Goal: Task Accomplishment & Management: Complete application form

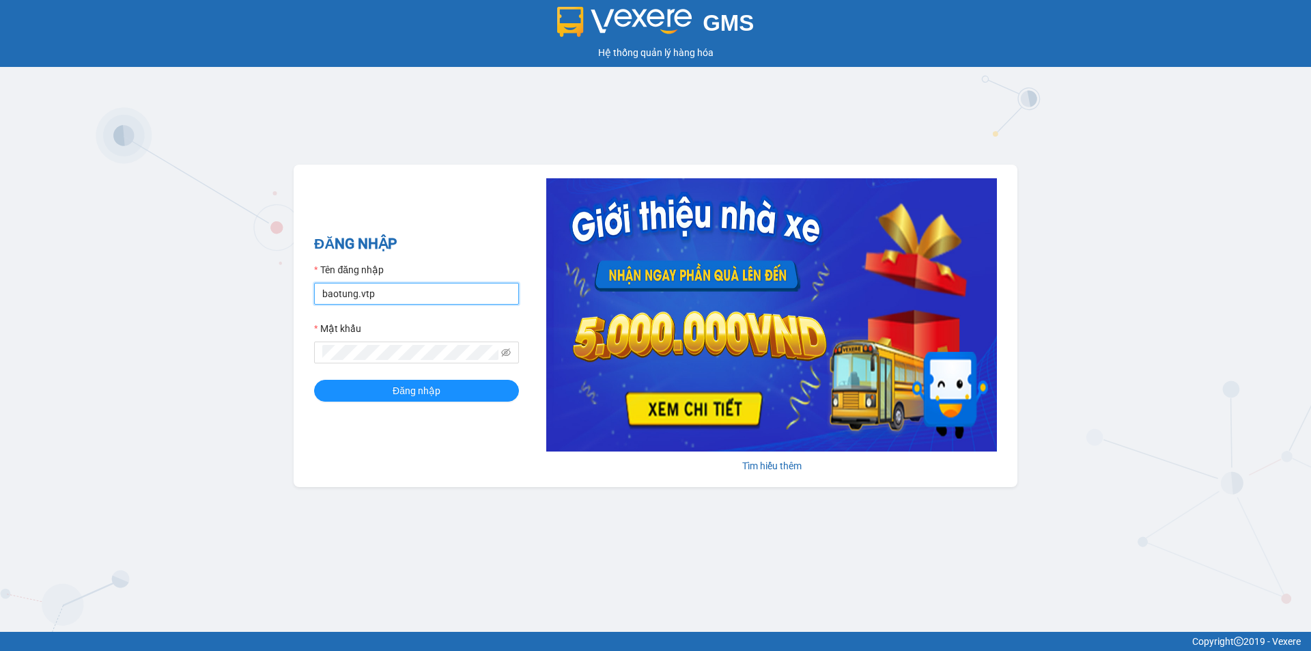
click at [408, 294] on input "baotung.vtp" at bounding box center [416, 294] width 205 height 22
type input "kienhoa.vtp"
click at [455, 388] on button "Đăng nhập" at bounding box center [416, 391] width 205 height 22
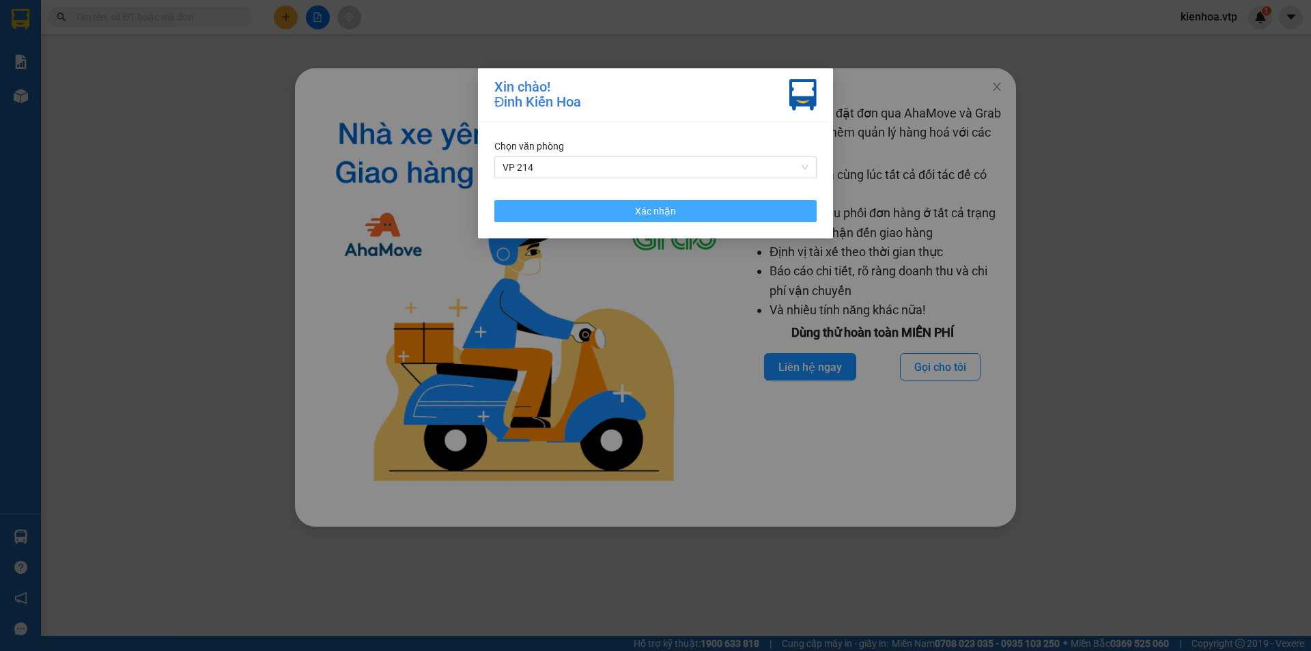
click at [623, 213] on button "Xác nhận" at bounding box center [655, 211] width 322 height 22
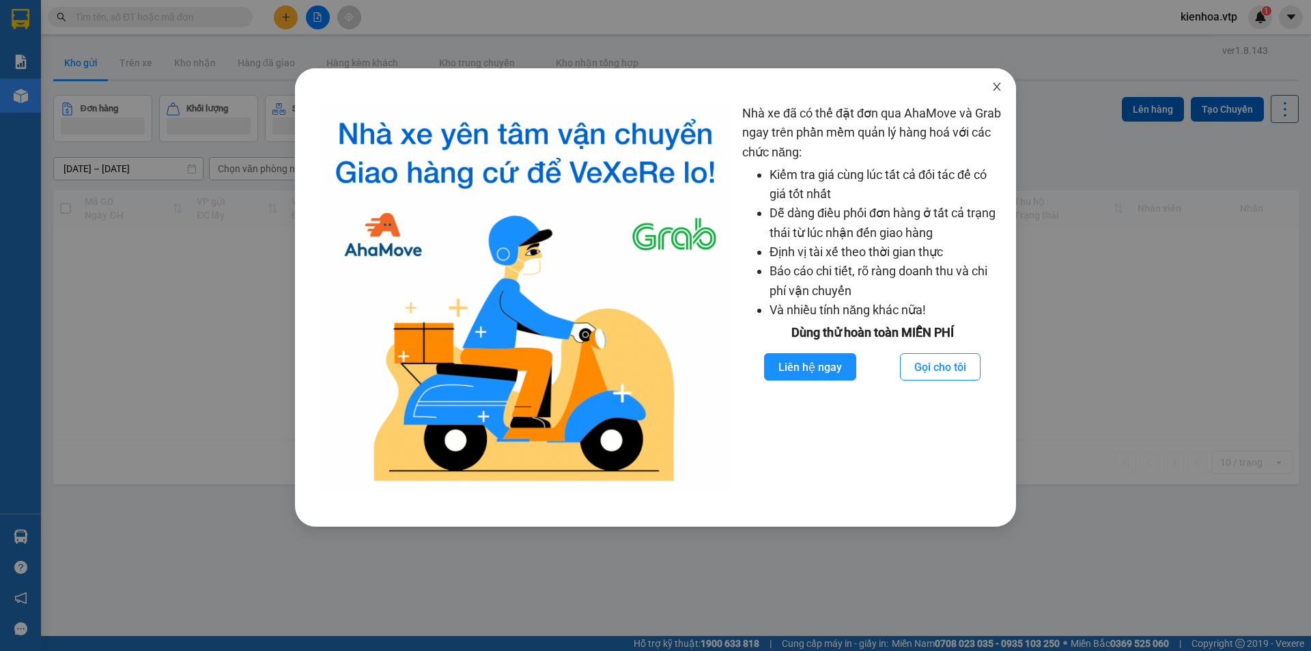
click at [995, 83] on icon "close" at bounding box center [996, 86] width 11 height 11
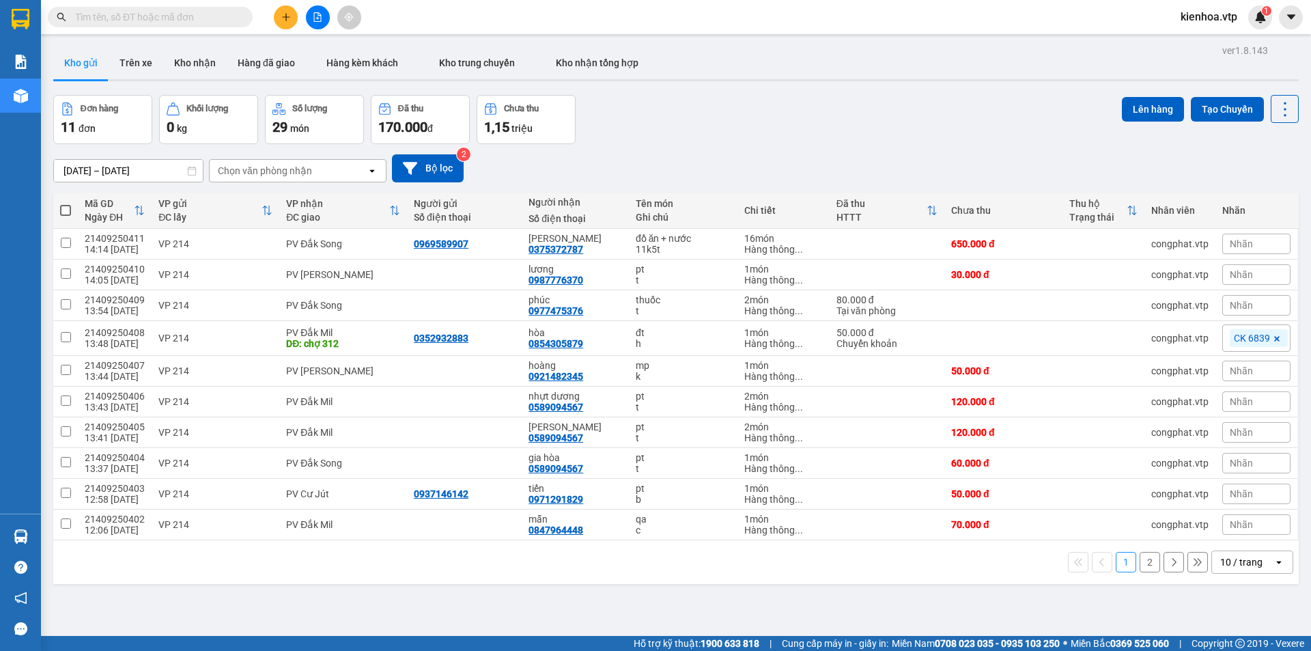
click at [276, 19] on button at bounding box center [286, 17] width 24 height 24
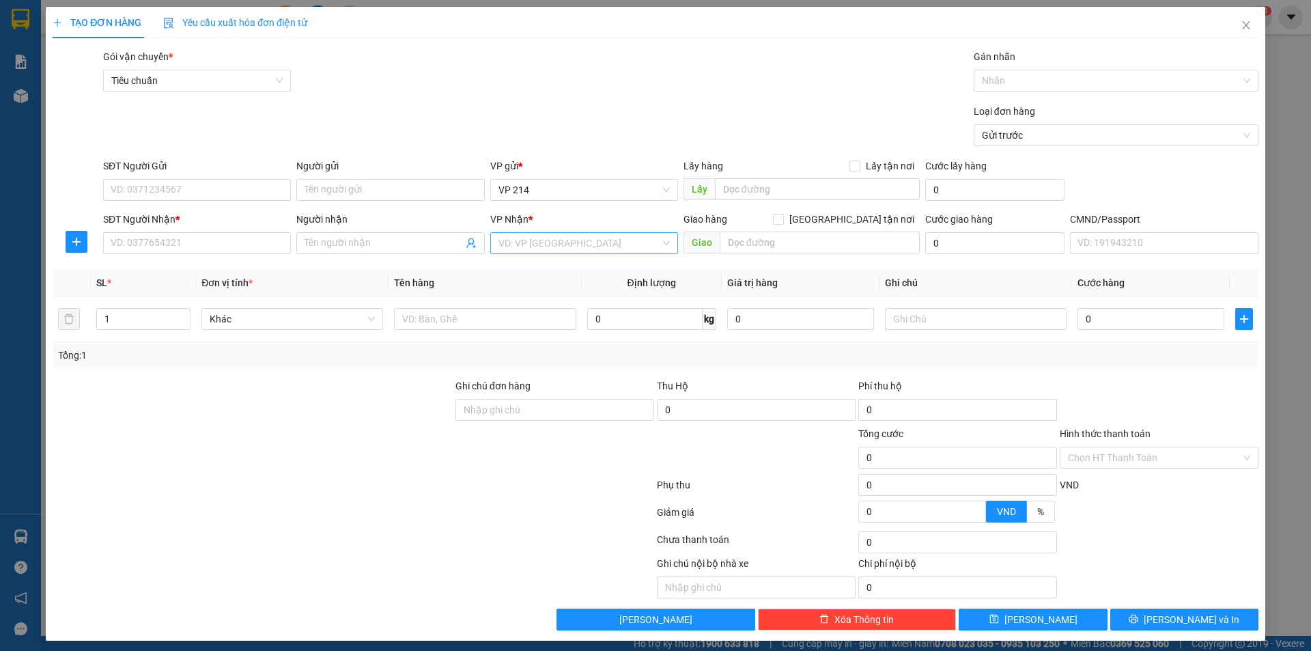
click at [543, 249] on input "search" at bounding box center [579, 243] width 162 height 20
type input "cj"
click at [548, 268] on div "PV Cư Jút" at bounding box center [579, 270] width 170 height 15
click at [154, 237] on input "SĐT Người Nhận *" at bounding box center [197, 243] width 188 height 22
click at [354, 244] on input "Người nhận" at bounding box center [384, 243] width 158 height 15
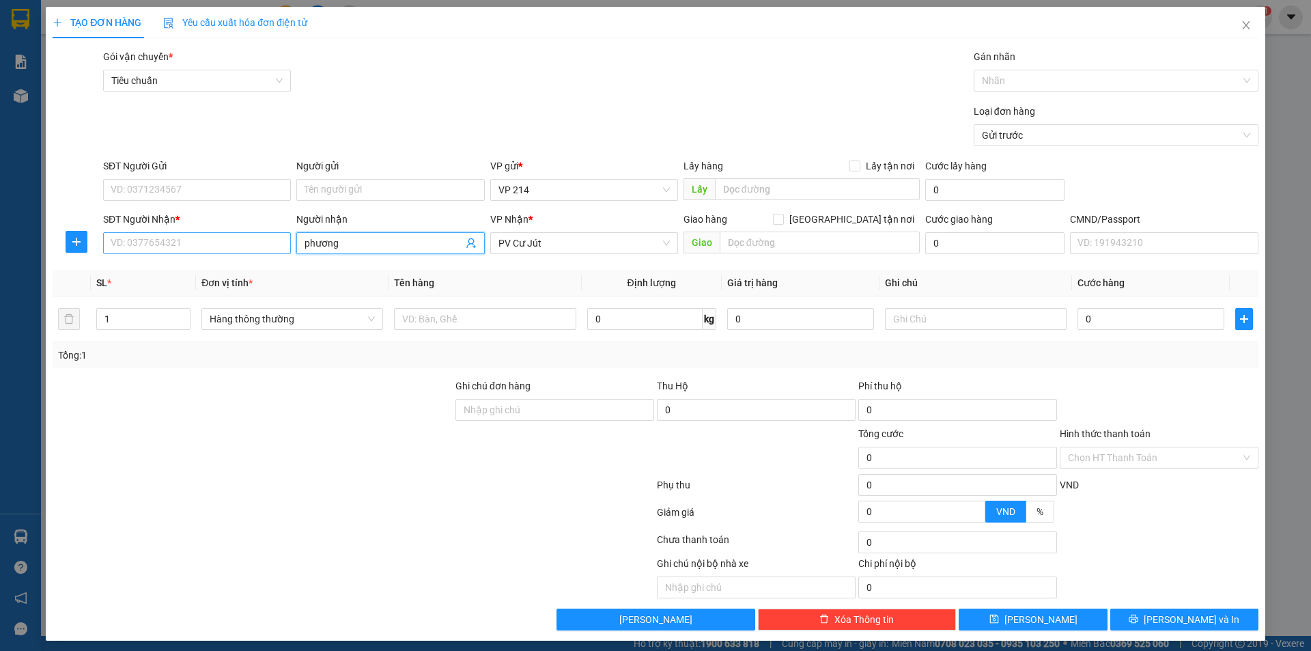
type input "phương"
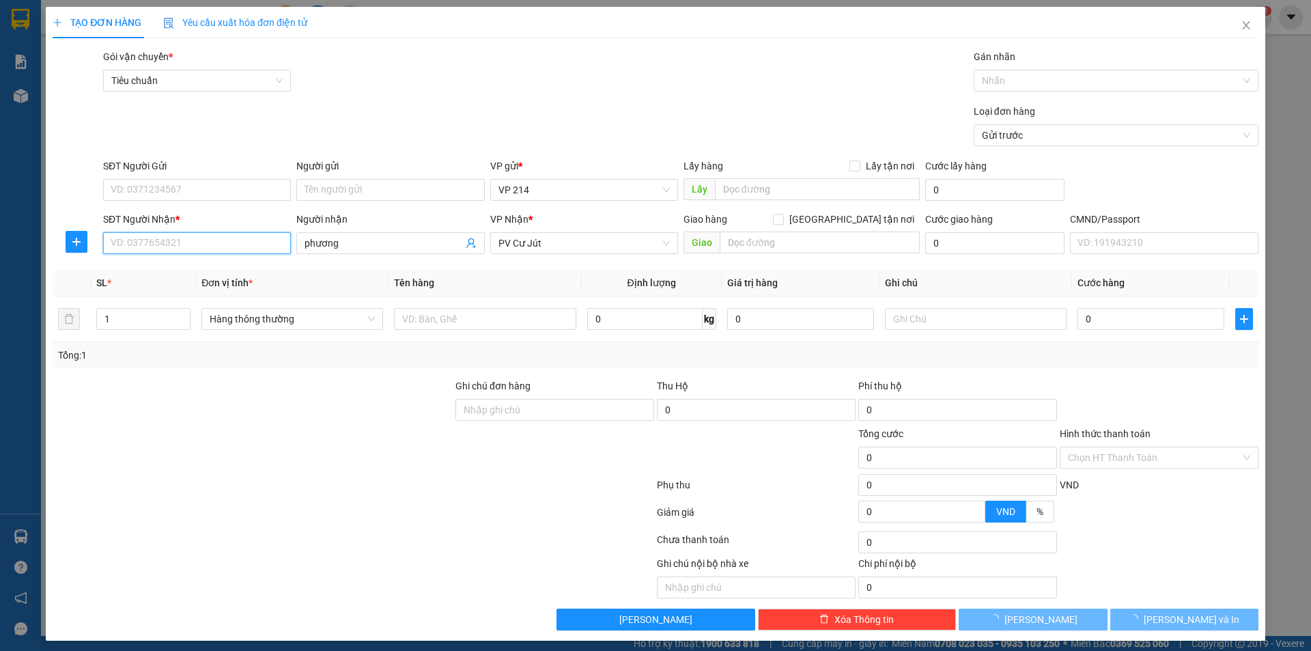
click at [194, 238] on input "SĐT Người Nhận *" at bounding box center [197, 243] width 188 height 22
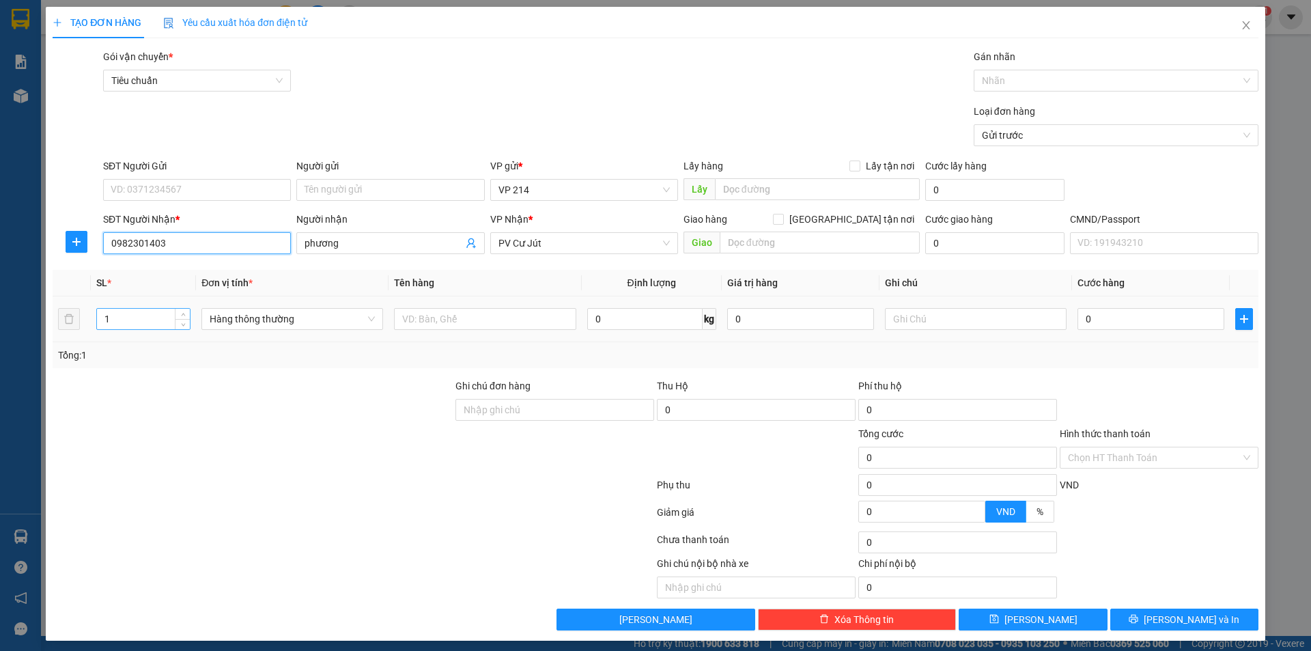
type input "0982301403"
drag, startPoint x: 126, startPoint y: 315, endPoint x: 100, endPoint y: 335, distance: 32.6
click at [99, 328] on input "1" at bounding box center [143, 319] width 93 height 20
type input "4"
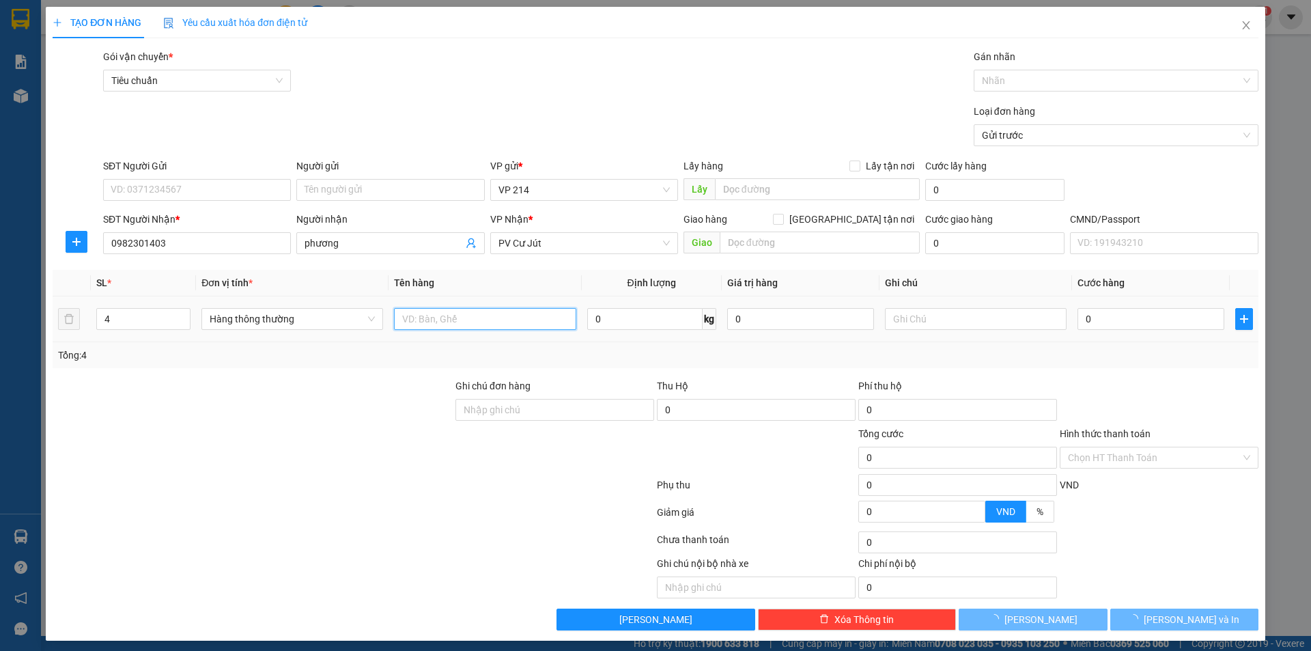
click at [498, 317] on input "text" at bounding box center [485, 319] width 182 height 22
type input "qa"
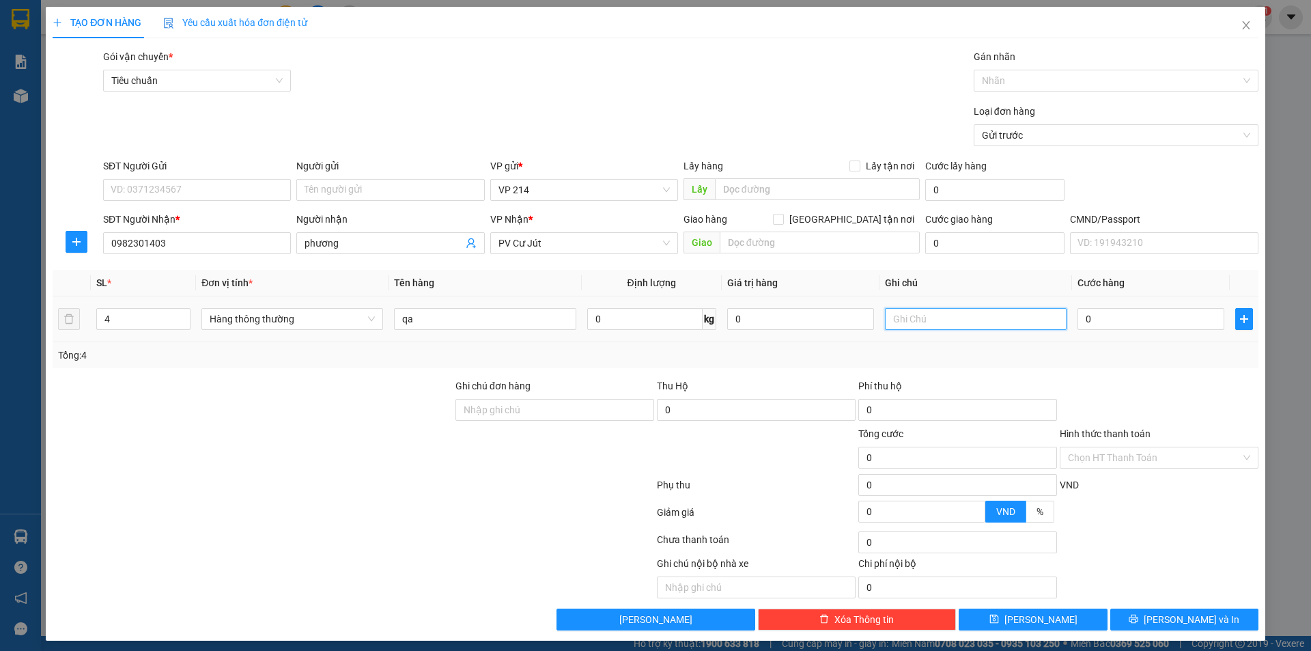
click at [995, 320] on input "text" at bounding box center [976, 319] width 182 height 22
type input "b"
type input "2 valy 2 balo"
type input "1"
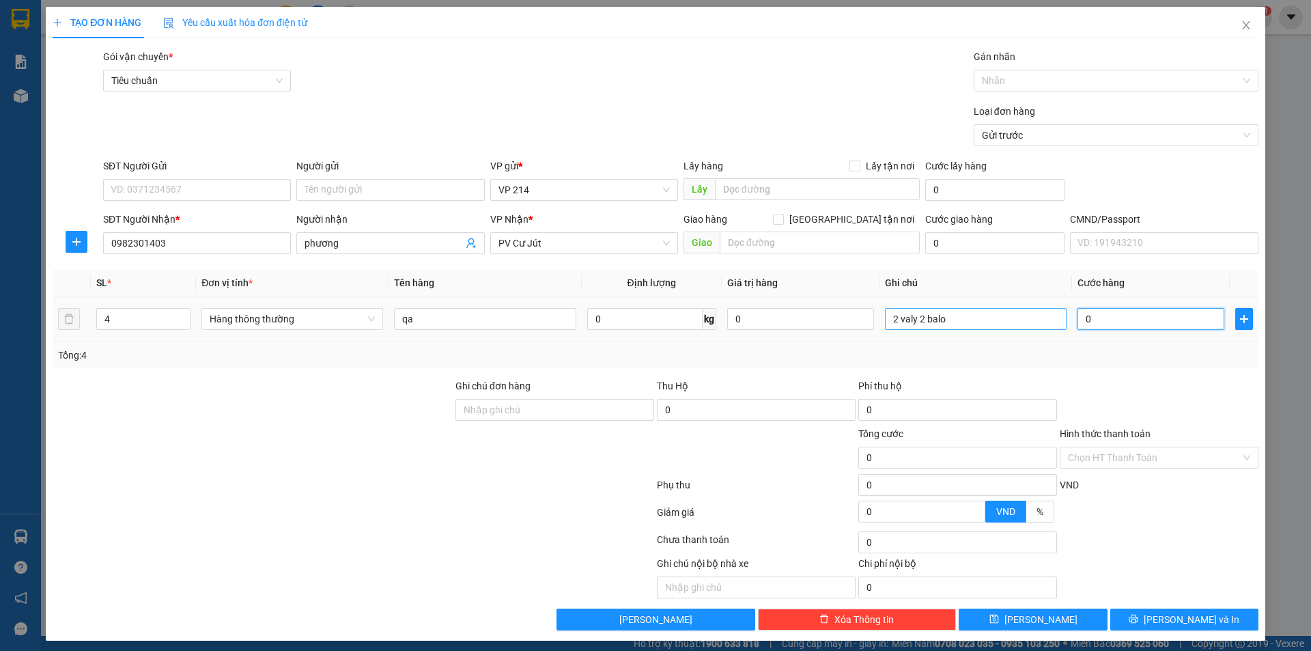
type input "1"
type input "18"
type input "180"
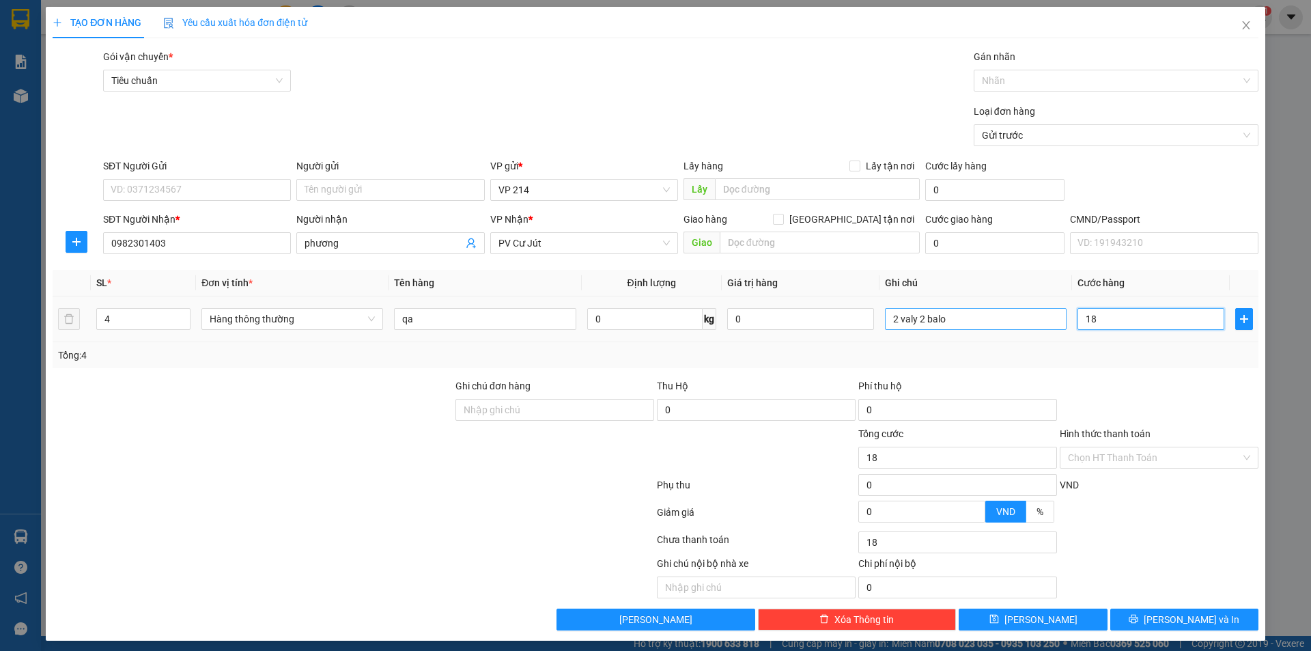
type input "180"
type input "1.800"
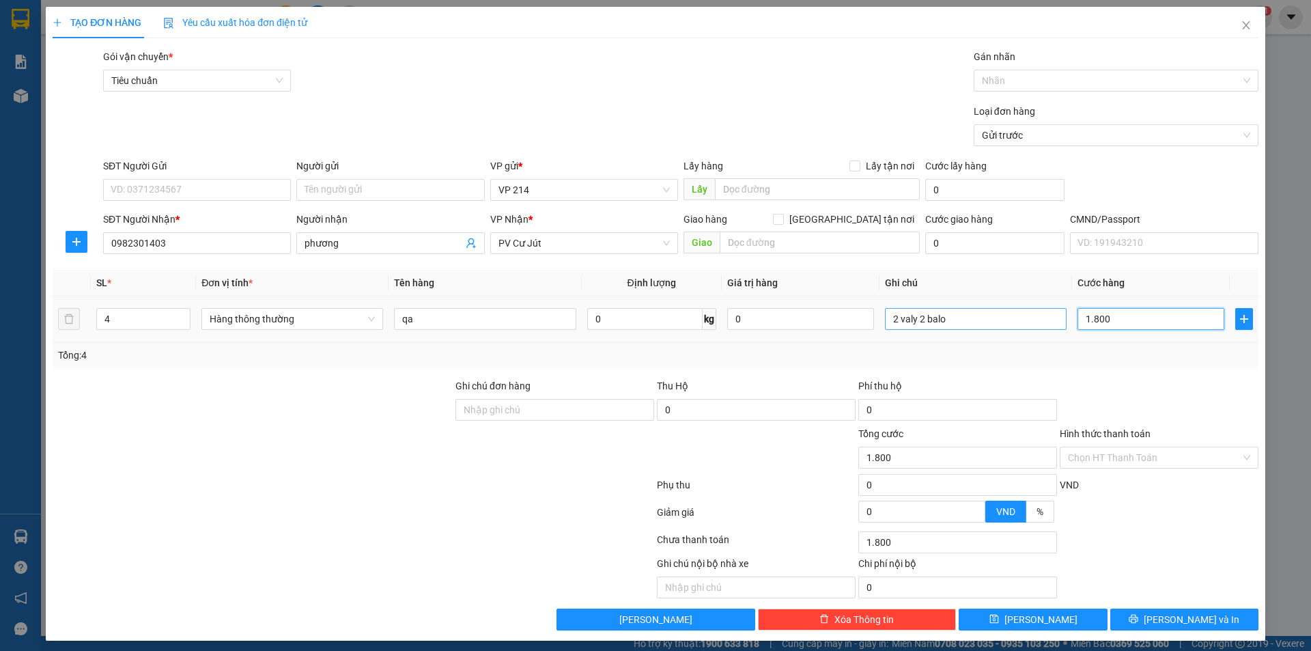
type input "18.000"
type input "180.000"
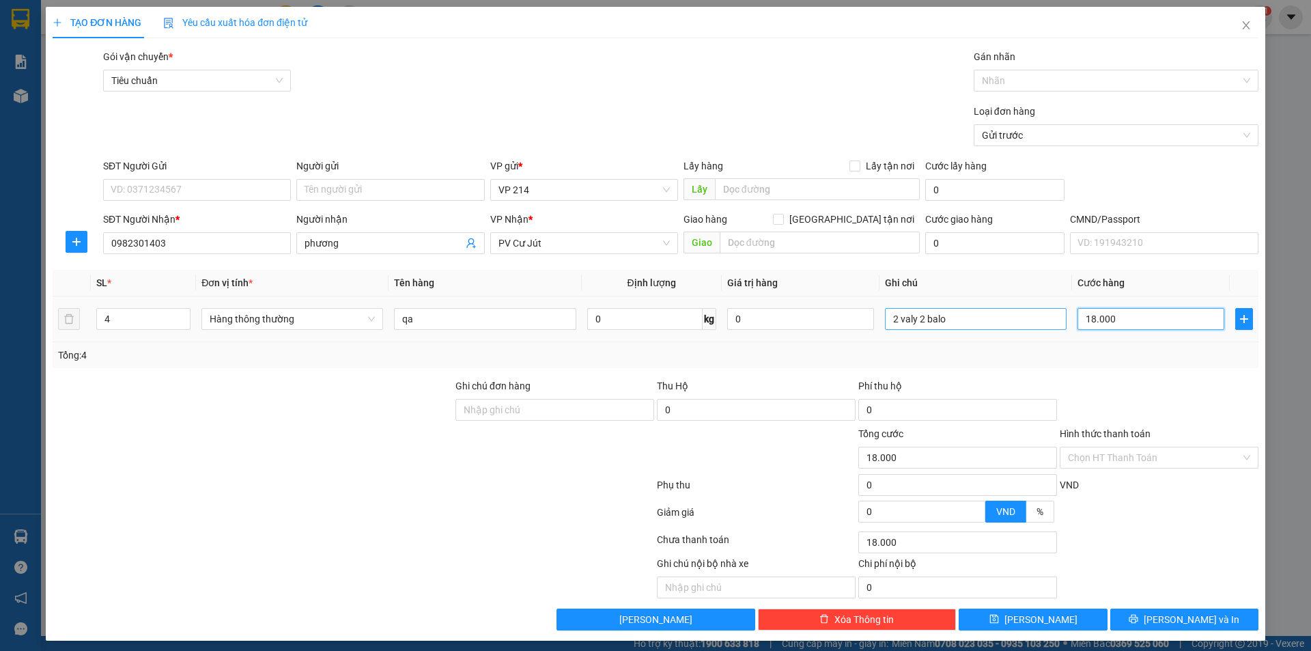
type input "180.000"
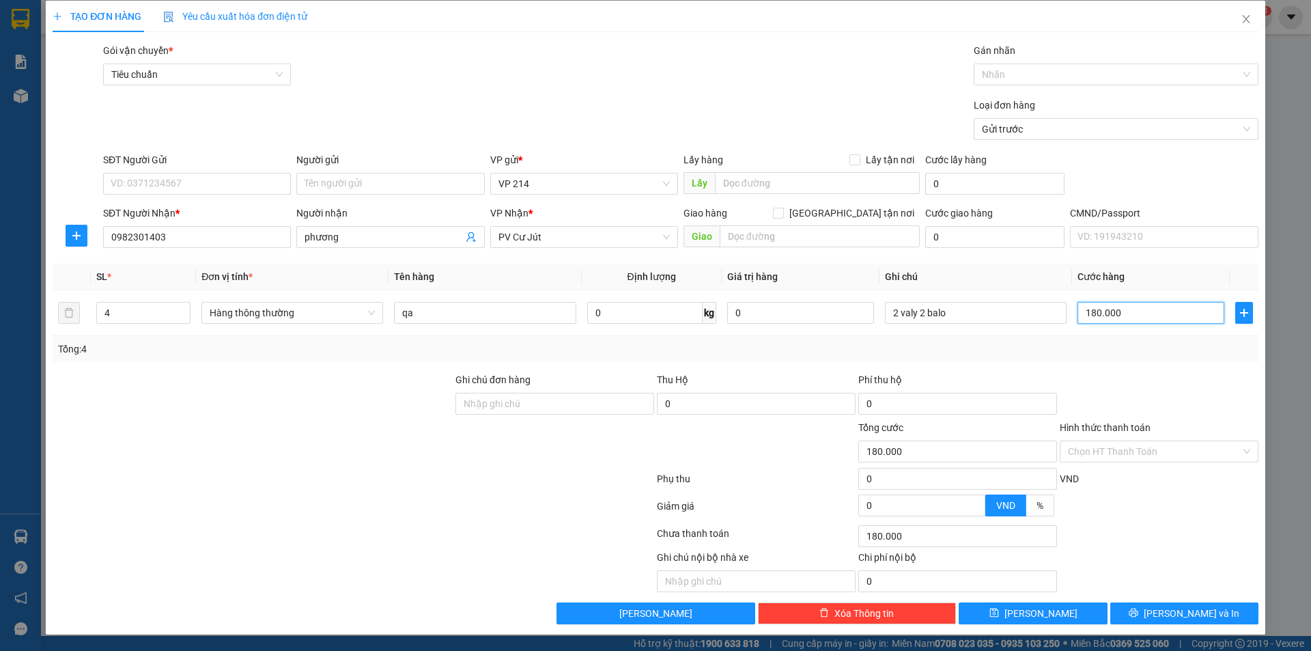
type input "180.000"
click at [1188, 537] on div "Chọn HT Thanh Toán" at bounding box center [1158, 535] width 201 height 27
click at [1150, 452] on input "Hình thức thanh toán" at bounding box center [1154, 451] width 173 height 20
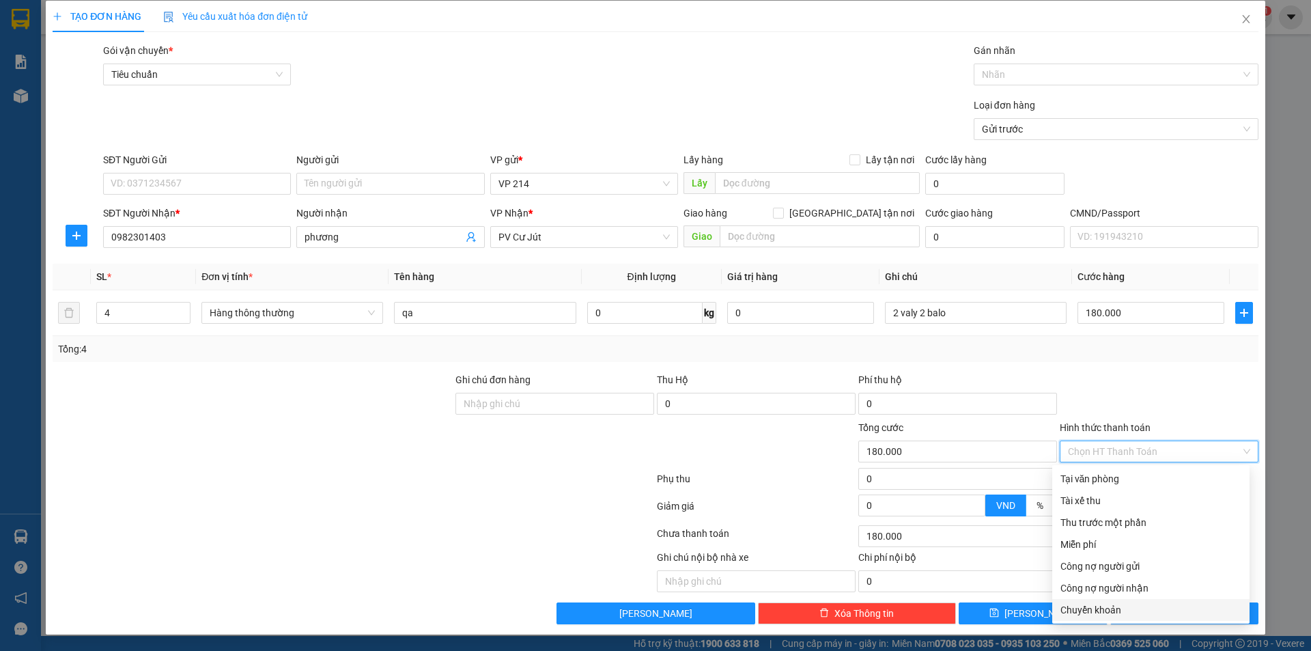
click at [1110, 608] on div "Chuyển khoản" at bounding box center [1150, 609] width 181 height 15
type input "0"
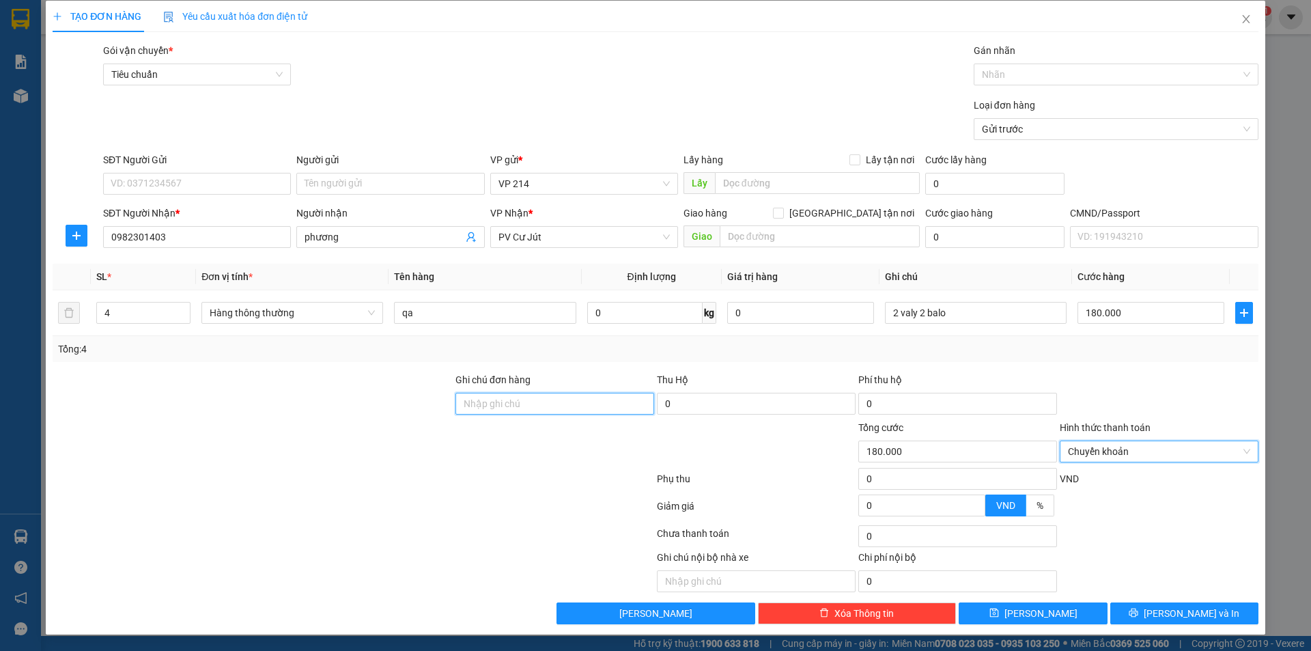
click at [524, 401] on input "Ghi chú đơn hàng" at bounding box center [554, 404] width 199 height 22
type input "ck6839 180k 14h24 [DATE]"
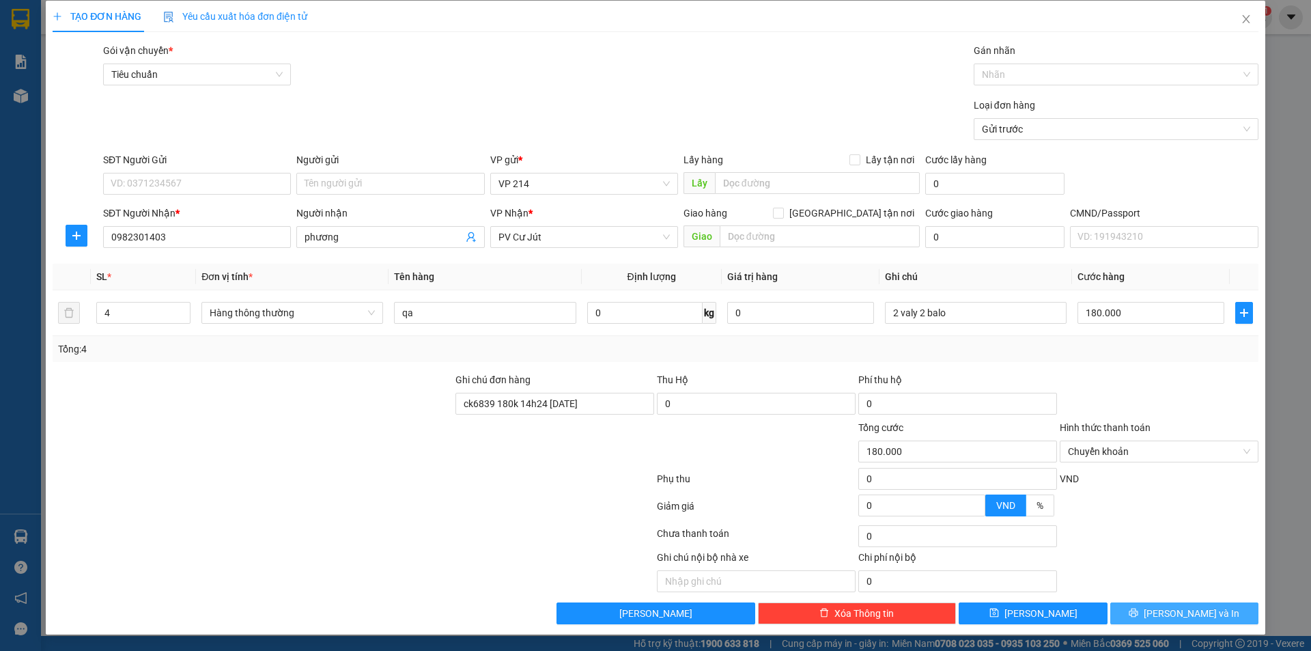
click at [1170, 606] on span "[PERSON_NAME] và In" at bounding box center [1192, 613] width 96 height 15
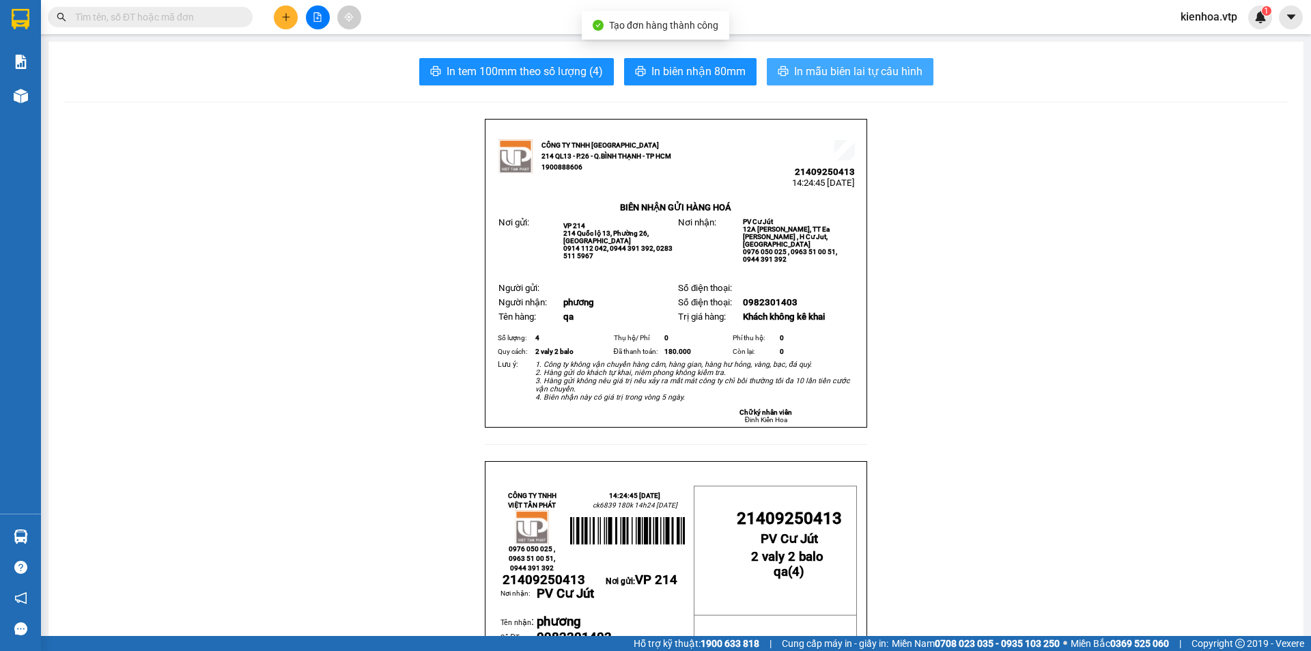
click at [861, 85] on button "In mẫu biên lai tự cấu hình" at bounding box center [850, 71] width 167 height 27
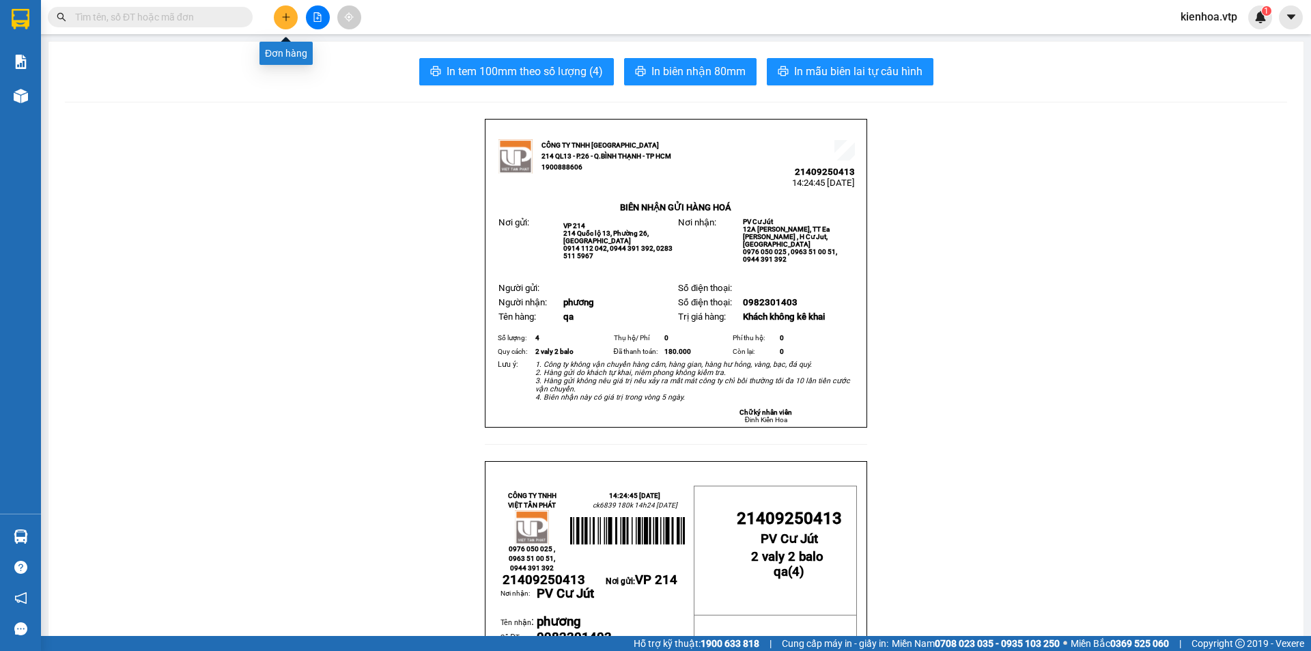
click at [287, 16] on icon "plus" at bounding box center [286, 17] width 10 height 10
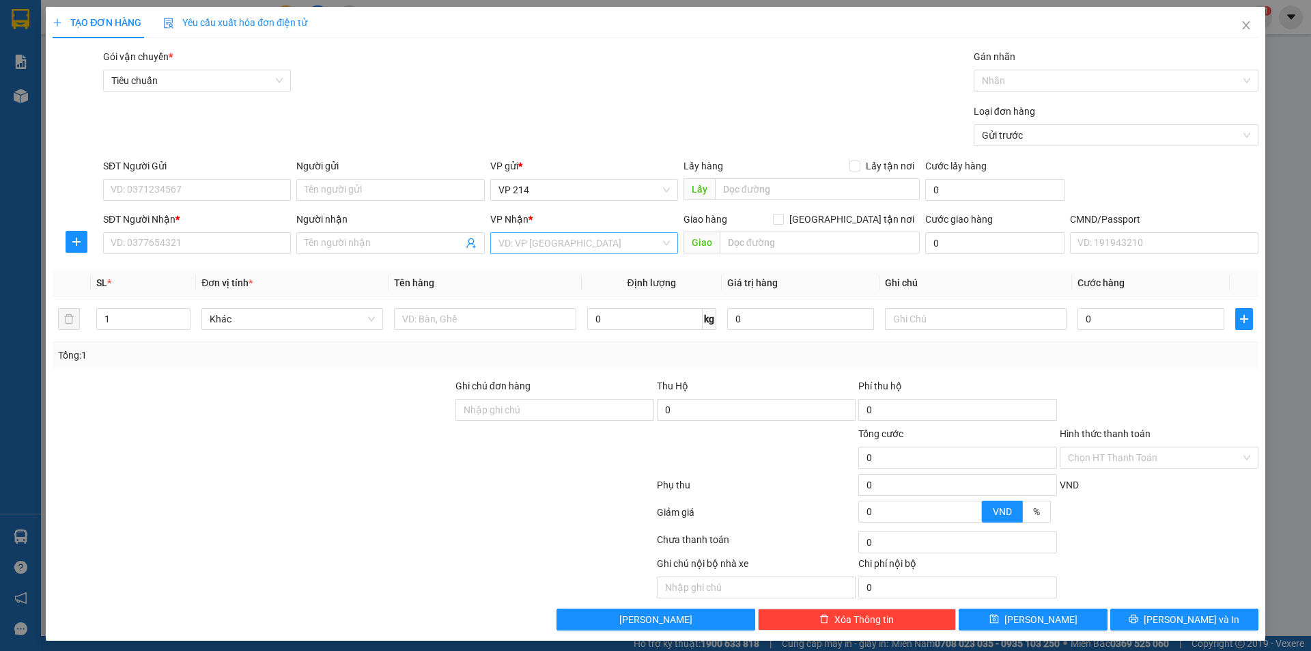
click at [574, 240] on input "search" at bounding box center [579, 243] width 162 height 20
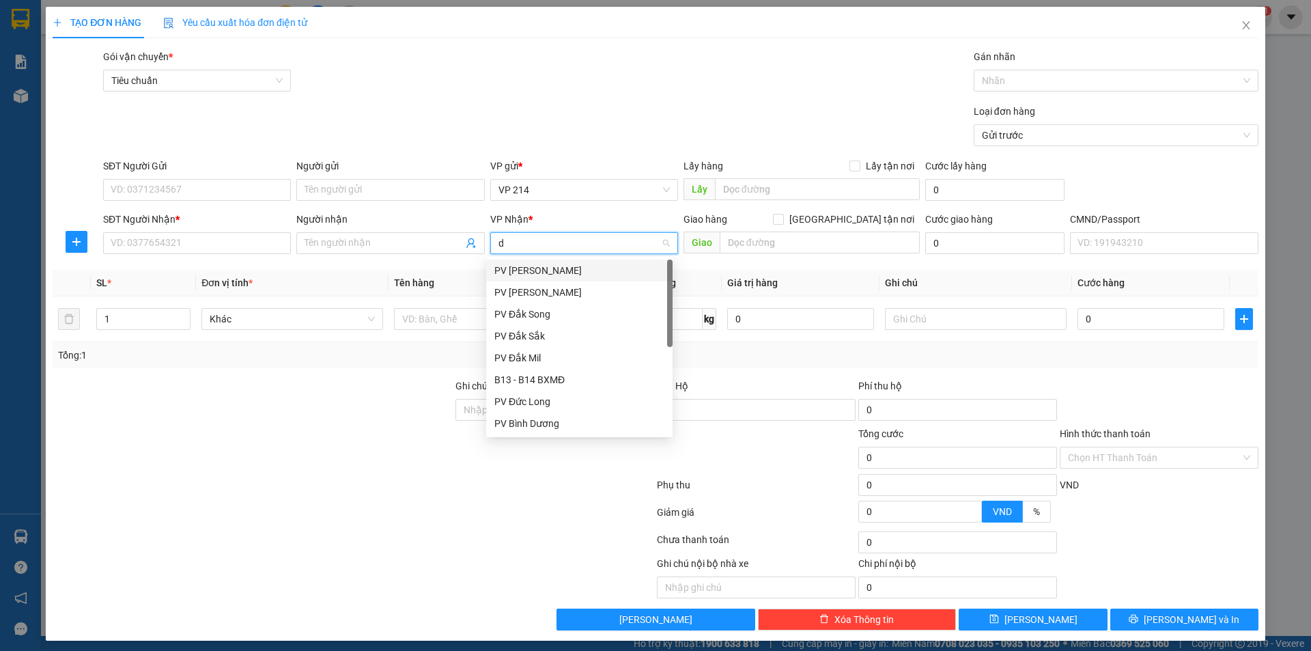
type input "ds"
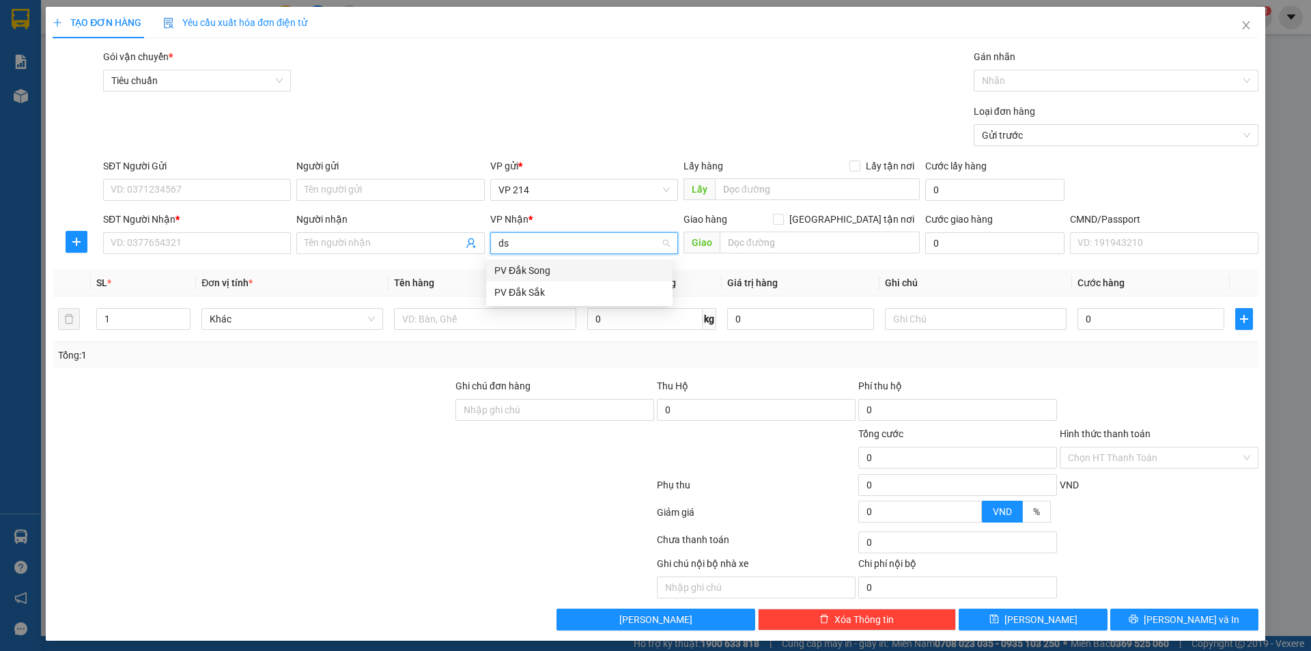
click at [554, 267] on div "PV Đắk Song" at bounding box center [579, 270] width 170 height 15
click at [167, 249] on input "SĐT Người Nhận *" at bounding box center [197, 243] width 188 height 22
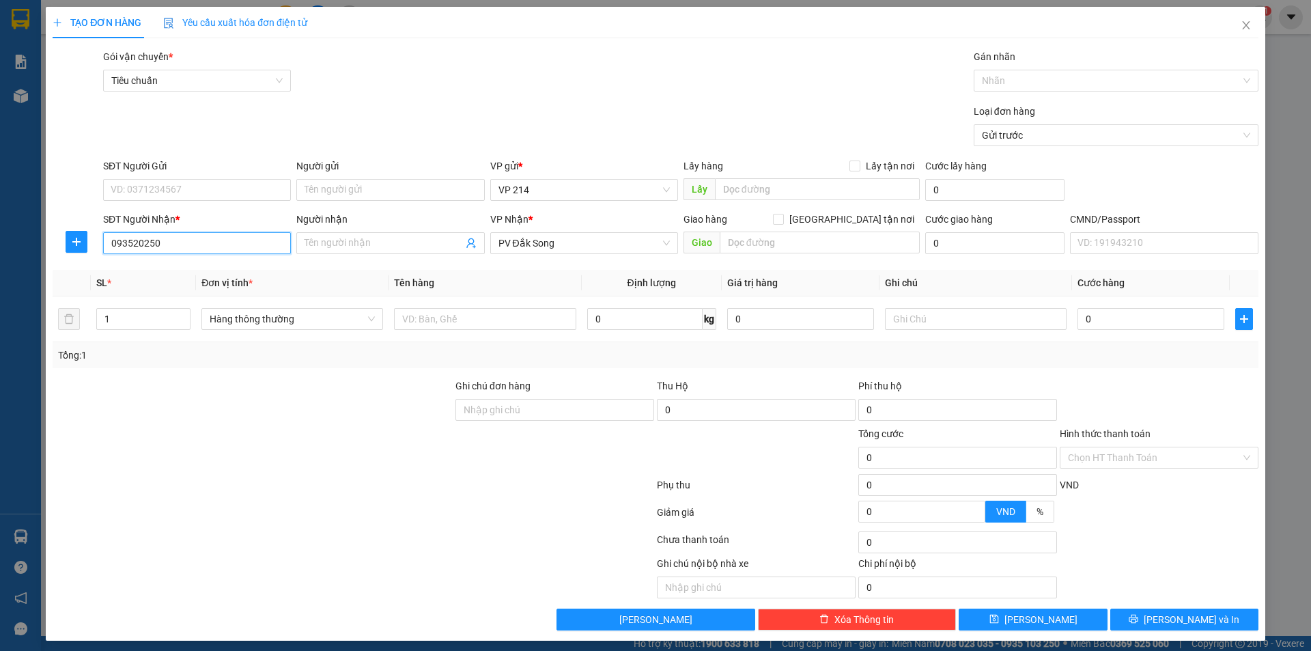
type input "0935202500"
click at [211, 266] on div "0935202500 - hiệp" at bounding box center [196, 270] width 170 height 15
type input "hiệp"
type input "2"
type input "0935202500"
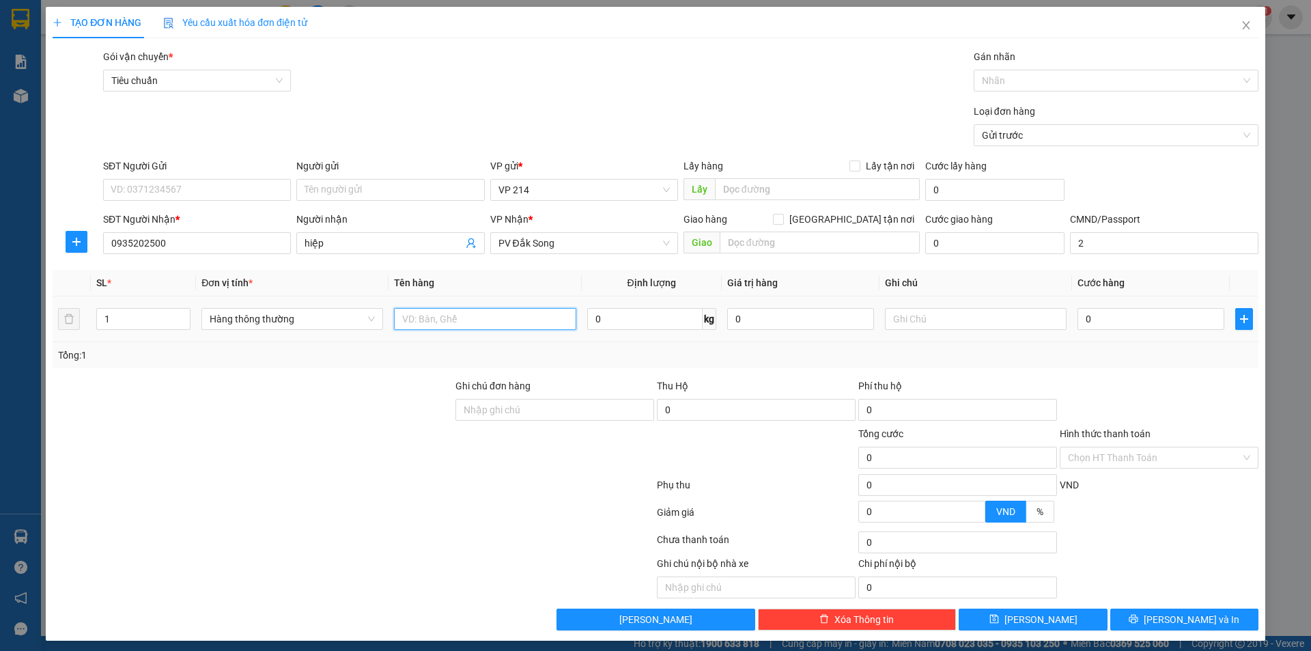
click at [463, 317] on input "text" at bounding box center [485, 319] width 182 height 22
type input "d"
type input "đèn"
click at [808, 236] on input "text" at bounding box center [820, 242] width 200 height 22
type input "ko bao bể"
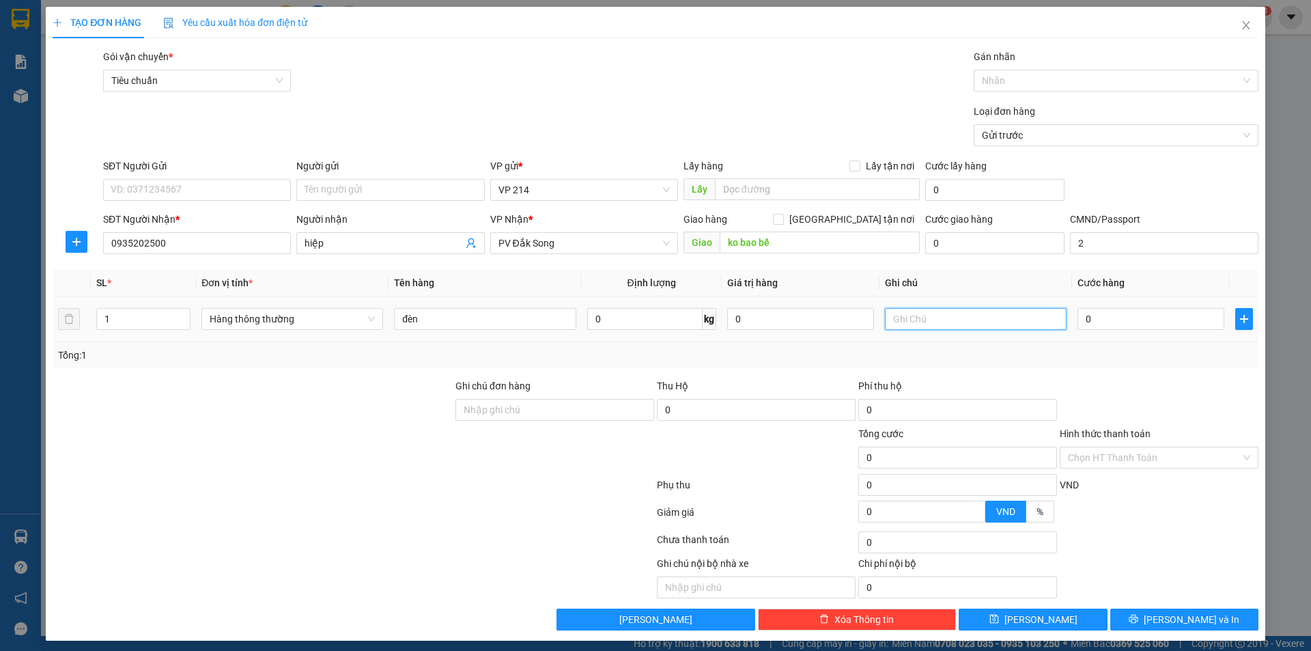
click at [987, 324] on input "text" at bounding box center [976, 319] width 182 height 22
type input "t"
type input "1"
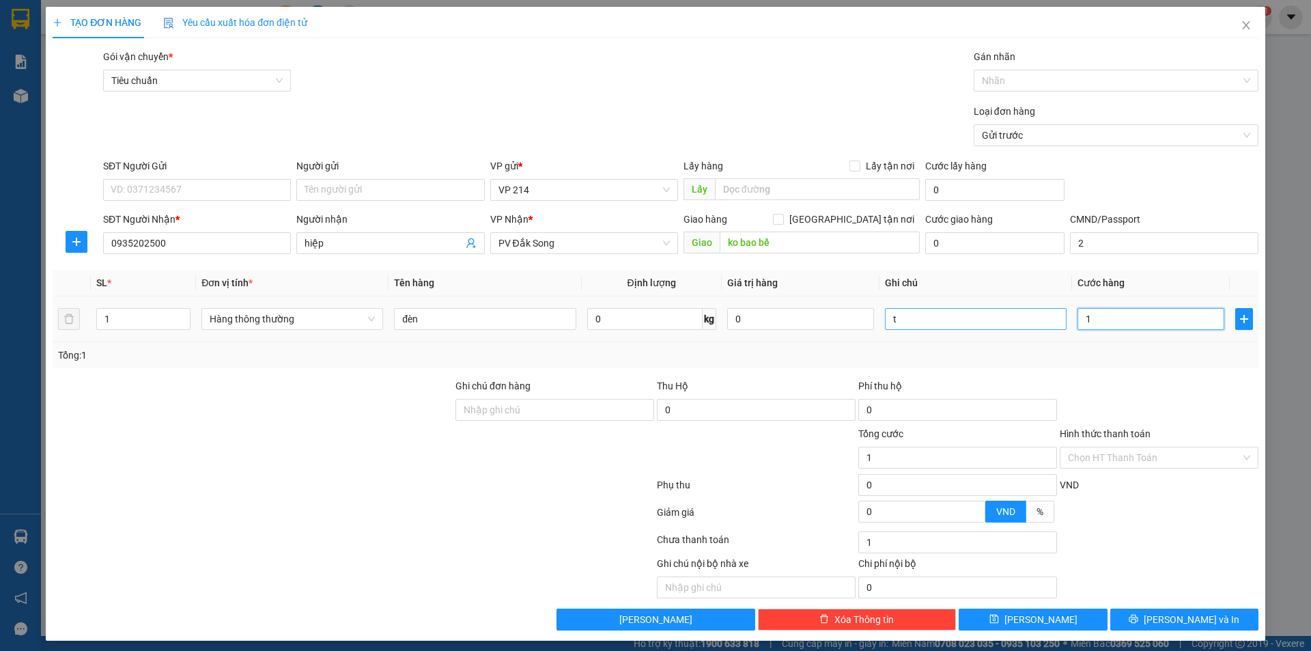
type input "10"
type input "100"
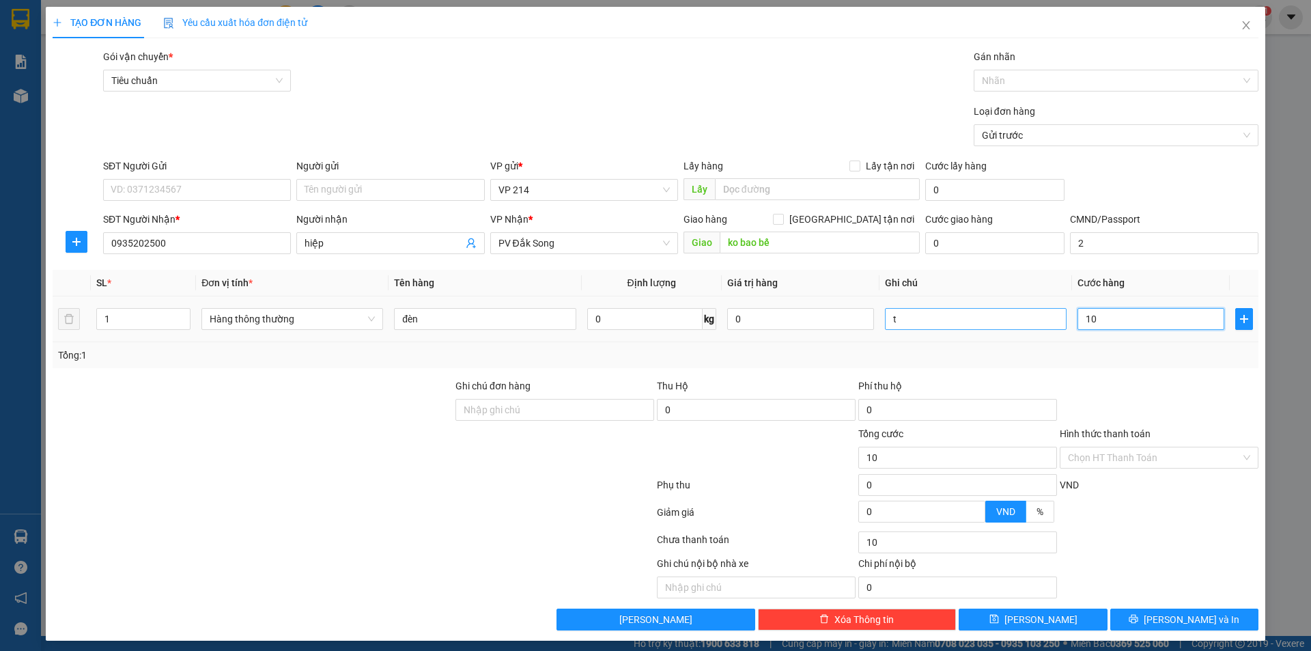
type input "100"
type input "1.000"
type input "10.000"
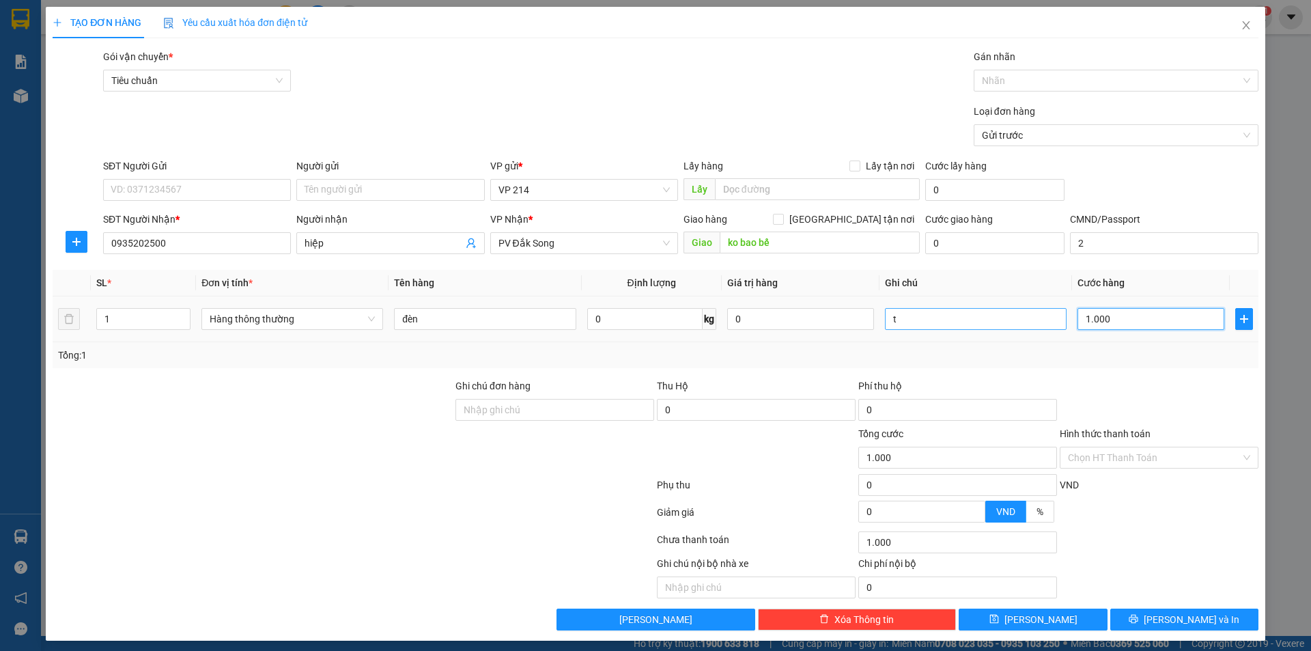
type input "10.000"
type input "100.000"
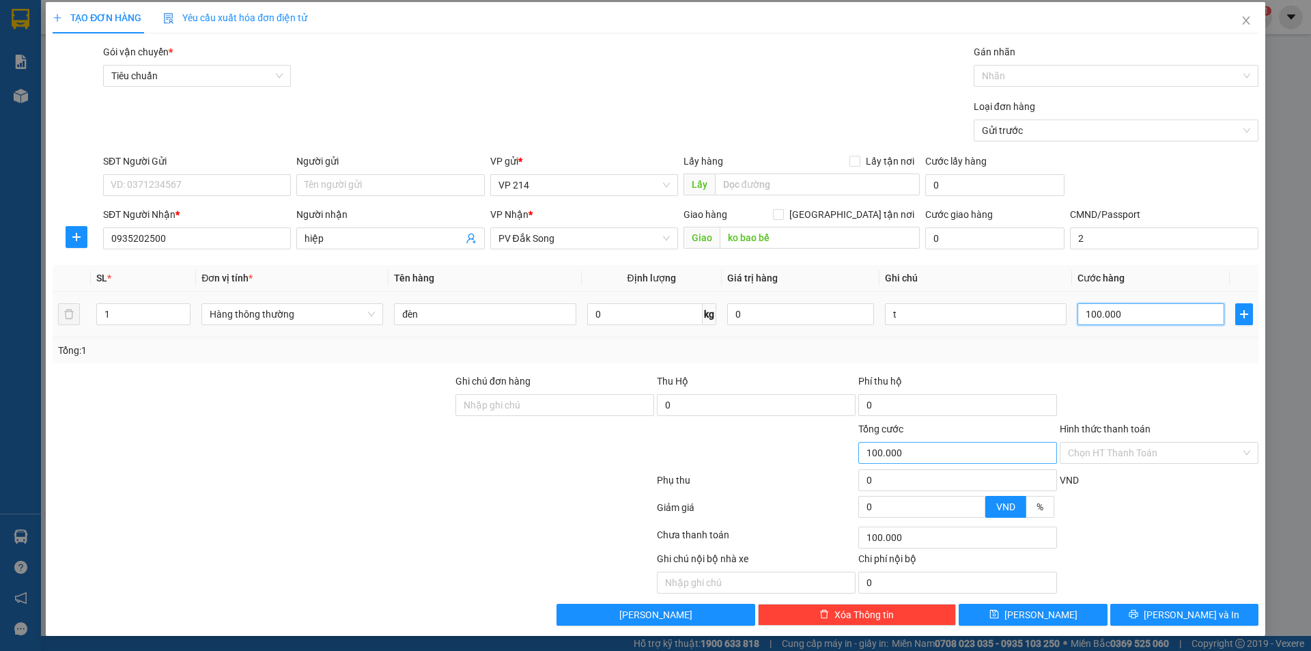
scroll to position [6, 0]
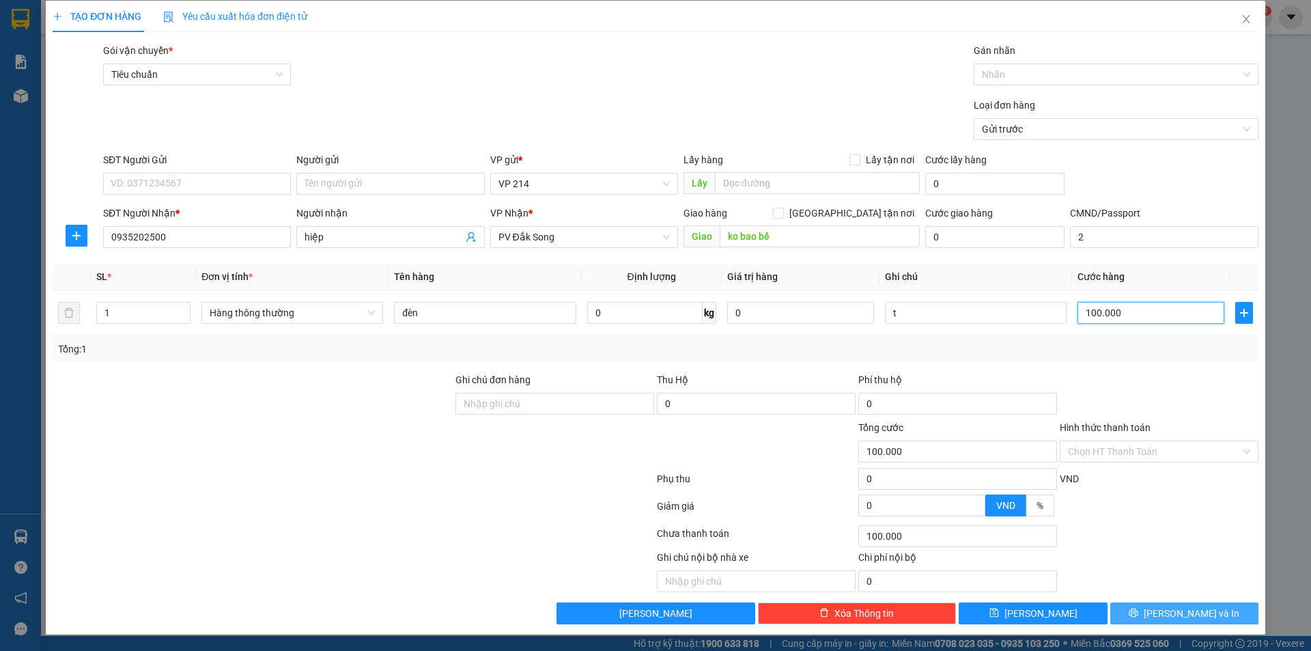
type input "100.000"
click at [1155, 621] on button "[PERSON_NAME] và In" at bounding box center [1184, 613] width 148 height 22
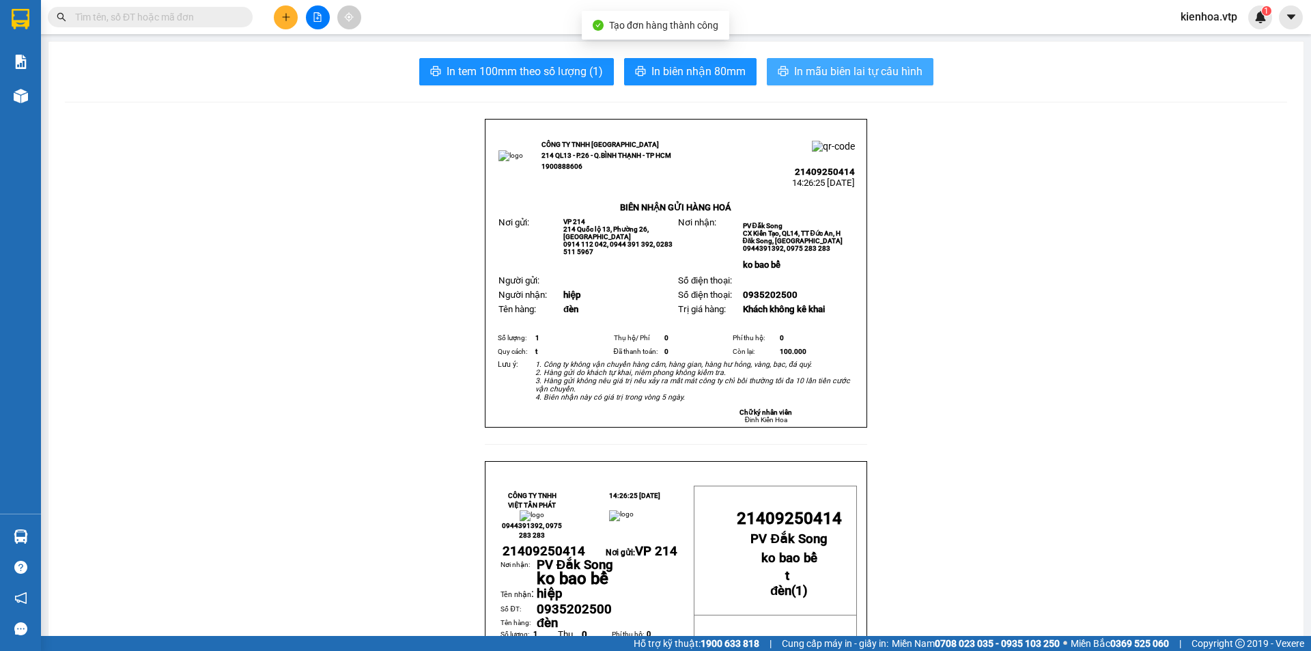
click at [878, 81] on button "In mẫu biên lai tự cấu hình" at bounding box center [850, 71] width 167 height 27
